Goal: Task Accomplishment & Management: Manage account settings

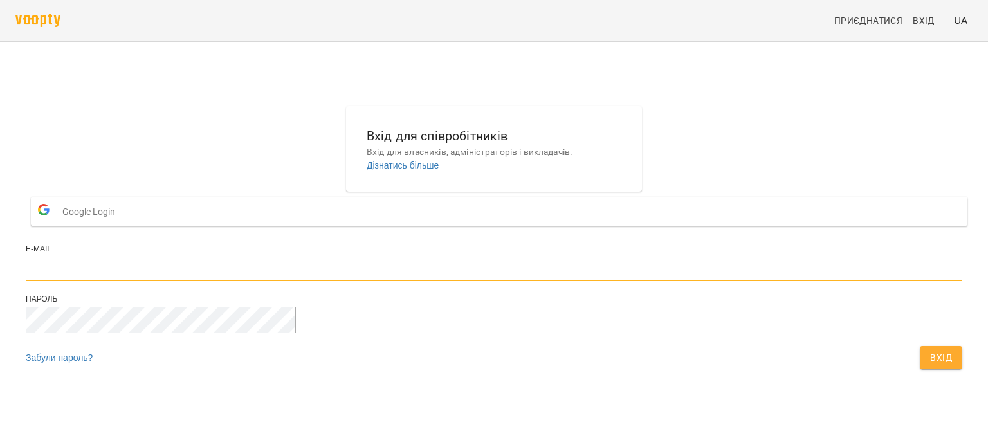
type input "**********"
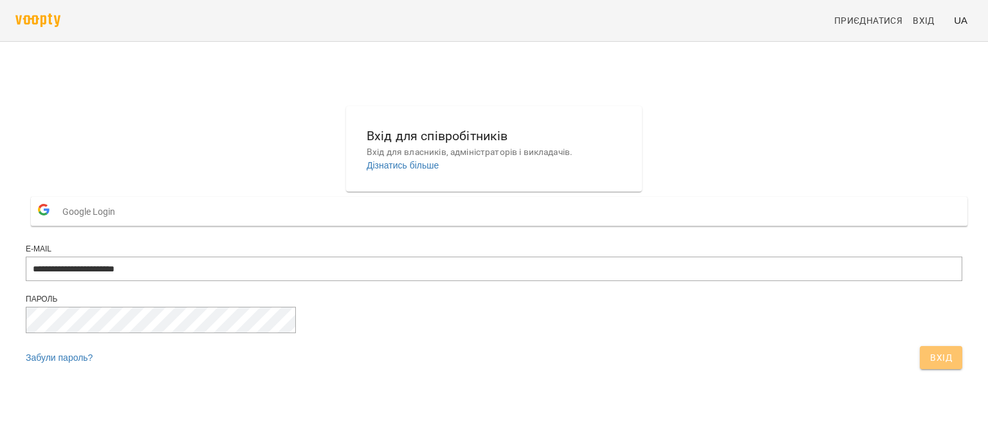
click at [930, 365] on span "Вхід" at bounding box center [941, 357] width 22 height 15
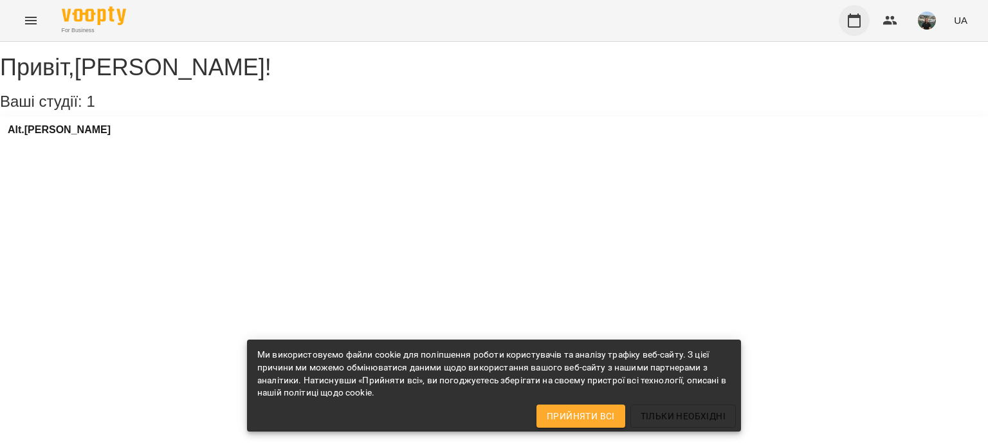
click at [856, 23] on icon "button" at bounding box center [854, 20] width 15 height 15
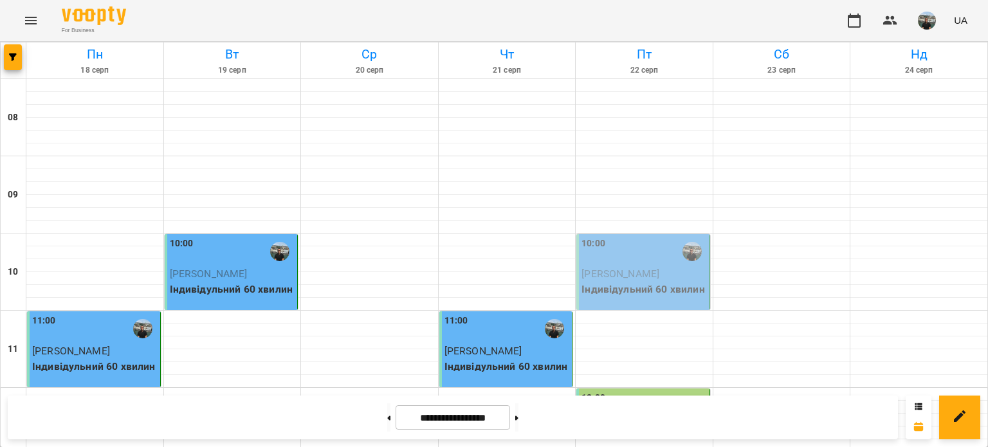
scroll to position [643, 0]
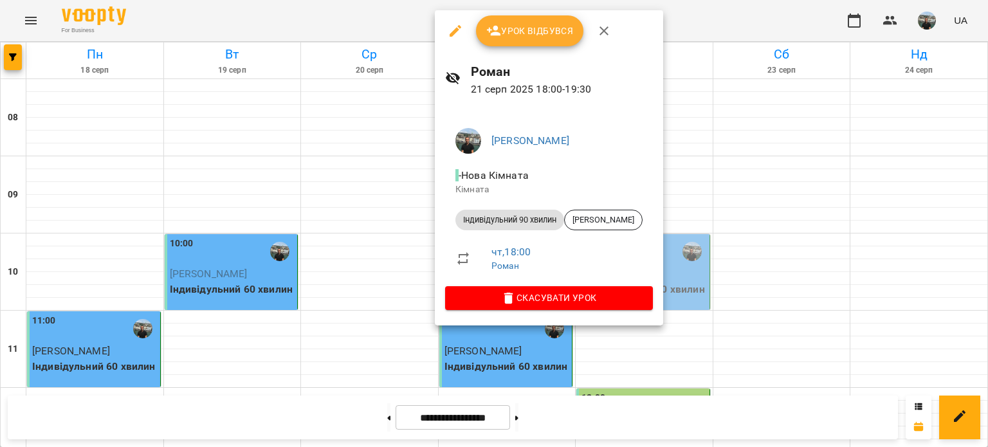
click at [526, 32] on span "Урок відбувся" at bounding box center [530, 30] width 88 height 15
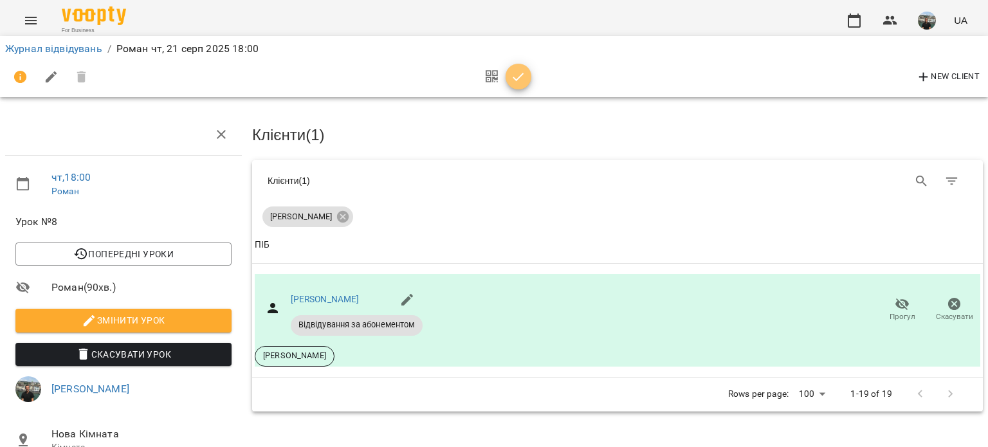
click at [519, 78] on icon "button" at bounding box center [518, 77] width 11 height 8
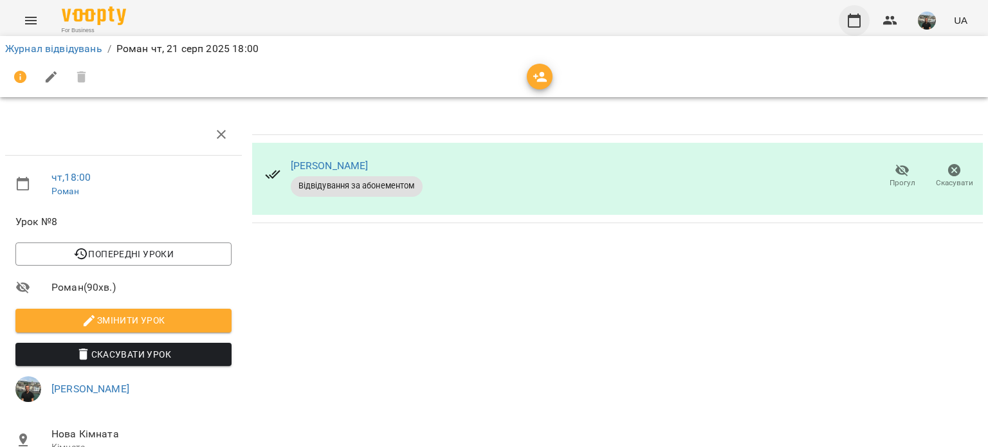
click at [851, 23] on icon "button" at bounding box center [854, 20] width 15 height 15
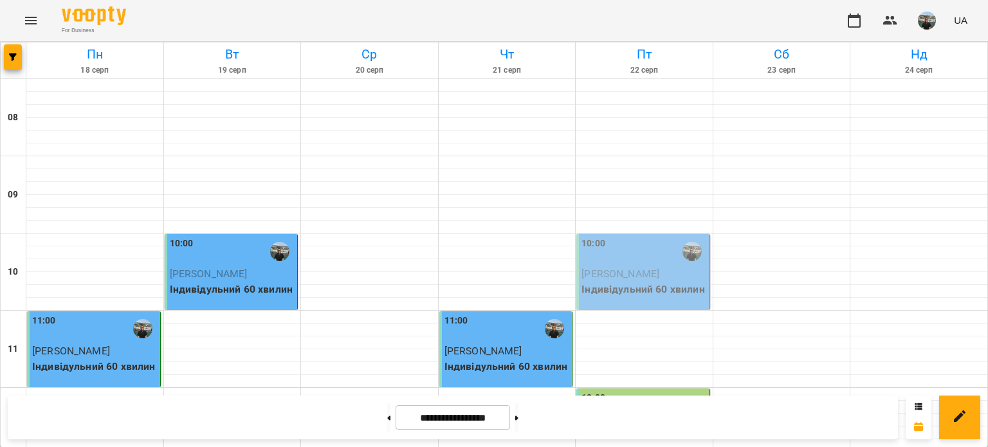
scroll to position [193, 0]
click at [928, 22] on img "button" at bounding box center [927, 21] width 18 height 18
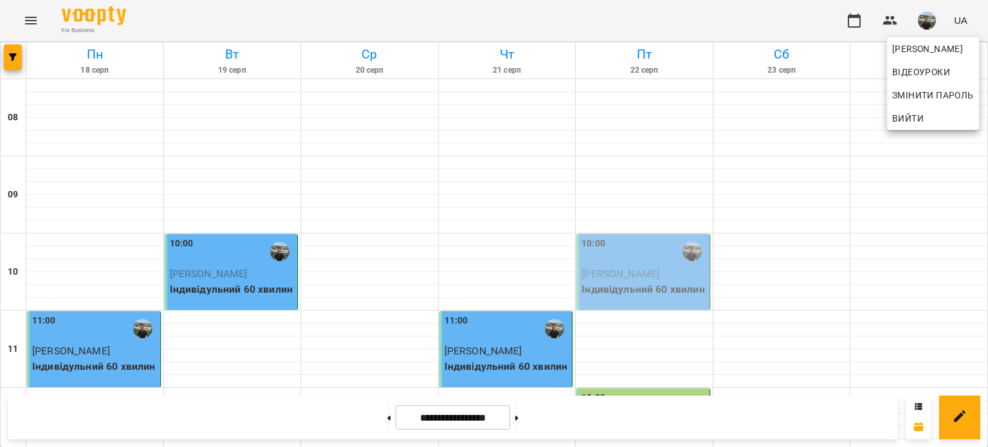
click at [903, 116] on span "Вийти" at bounding box center [908, 118] width 32 height 15
